Goal: Task Accomplishment & Management: Manage account settings

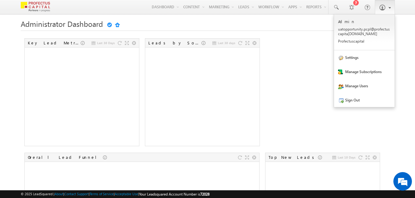
click at [383, 8] on span at bounding box center [382, 7] width 6 height 6
click at [354, 57] on link "Settings" at bounding box center [364, 57] width 61 height 14
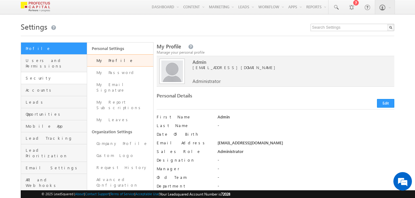
click at [38, 72] on link "Security" at bounding box center [54, 78] width 66 height 12
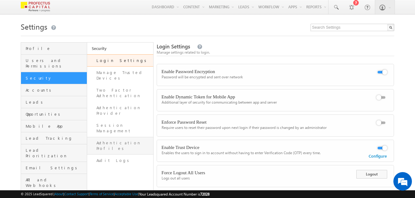
click at [108, 137] on link "Authentication Profiles" at bounding box center [120, 146] width 66 height 18
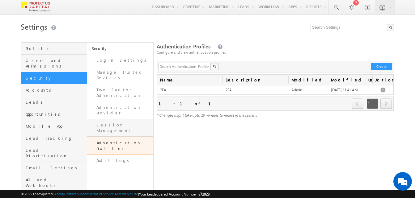
click at [107, 119] on link "Session Management" at bounding box center [120, 128] width 66 height 18
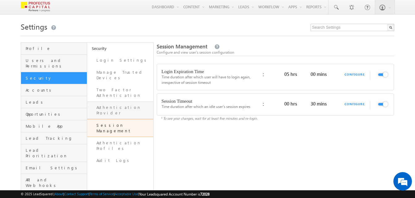
click at [105, 102] on link "Authentication Provider" at bounding box center [120, 111] width 66 height 18
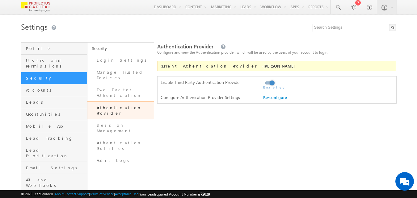
click at [265, 88] on span at bounding box center [264, 88] width 2 height 6
click at [267, 98] on link "Re-configure" at bounding box center [275, 97] width 24 height 5
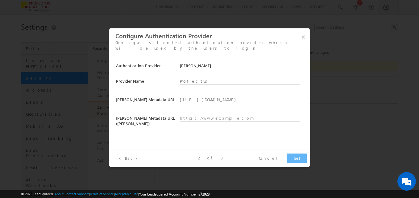
click at [231, 115] on input "text" at bounding box center [240, 117] width 121 height 9
click at [237, 98] on input "[URL][DOMAIN_NAME]" at bounding box center [229, 99] width 99 height 9
click at [261, 96] on input "[URL][DOMAIN_NAME]" at bounding box center [229, 99] width 99 height 9
click at [253, 113] on input "text" at bounding box center [240, 117] width 121 height 9
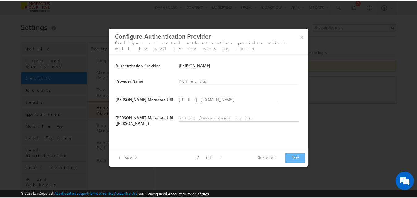
scroll to position [0, 0]
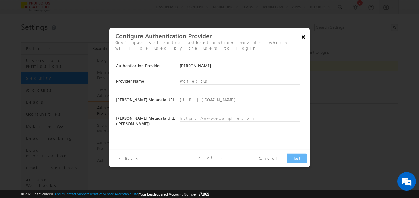
click at [303, 37] on button "×" at bounding box center [303, 36] width 10 height 11
